Goal: Transaction & Acquisition: Purchase product/service

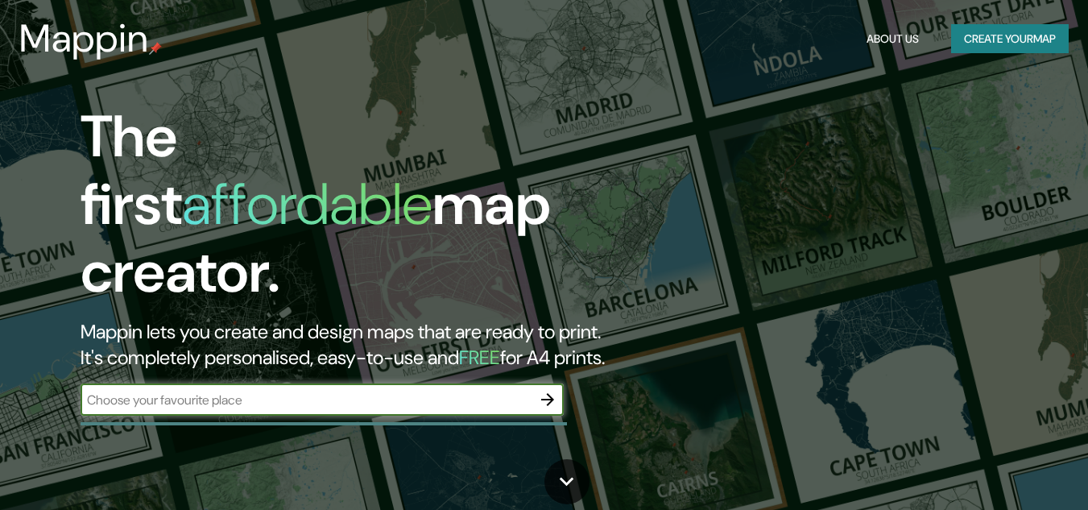
click at [225, 390] on input "text" at bounding box center [305, 399] width 451 height 19
type input "sucre"
click at [543, 390] on icon "button" at bounding box center [547, 399] width 19 height 19
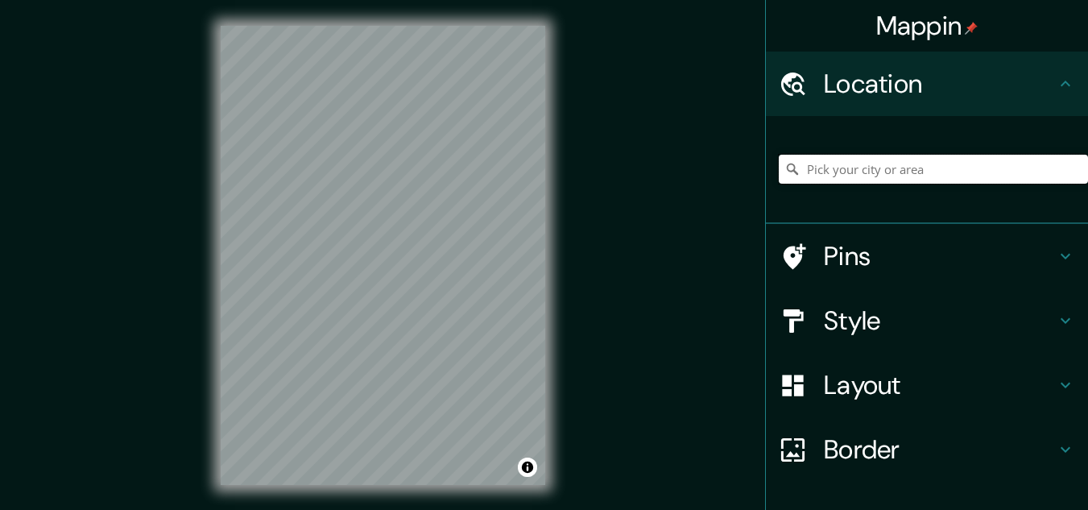
click at [893, 175] on input "Pick your city or area" at bounding box center [932, 169] width 309 height 29
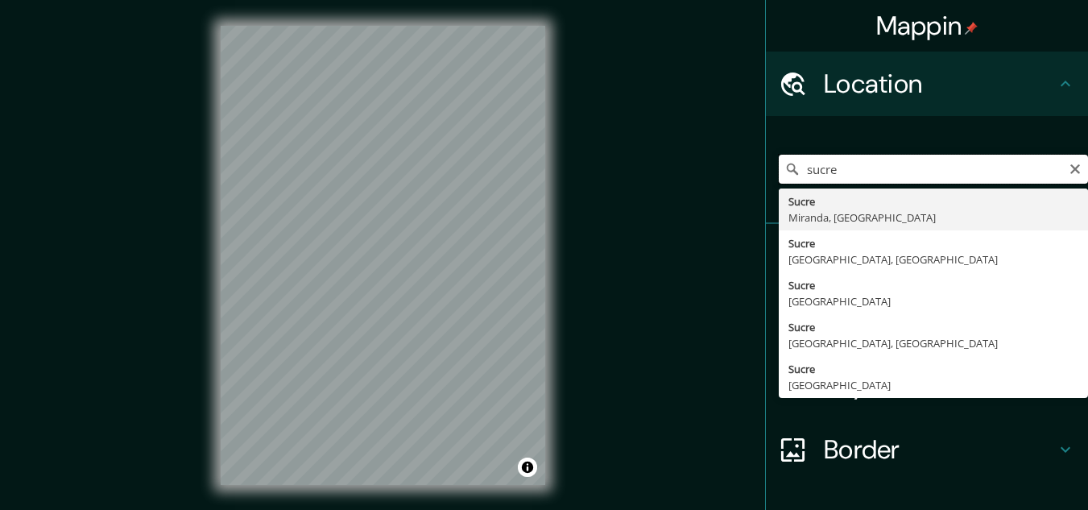
click at [887, 176] on input "sucre" at bounding box center [932, 169] width 309 height 29
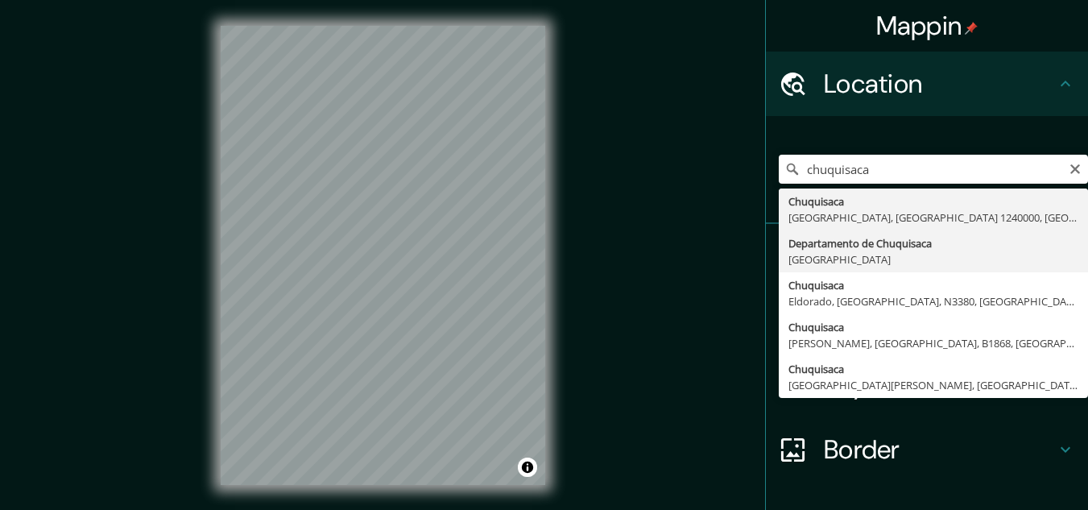
type input "Departamento de [GEOGRAPHIC_DATA], [GEOGRAPHIC_DATA]"
